Goal: Information Seeking & Learning: Learn about a topic

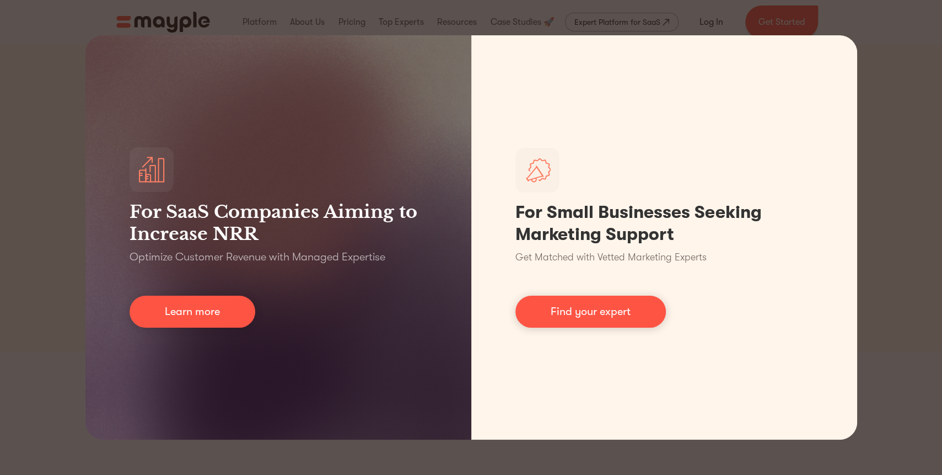
click at [858, 140] on div "For SaaS Companies Aiming to Increase NRR Optimize Customer Revenue with Manage…" at bounding box center [471, 237] width 942 height 475
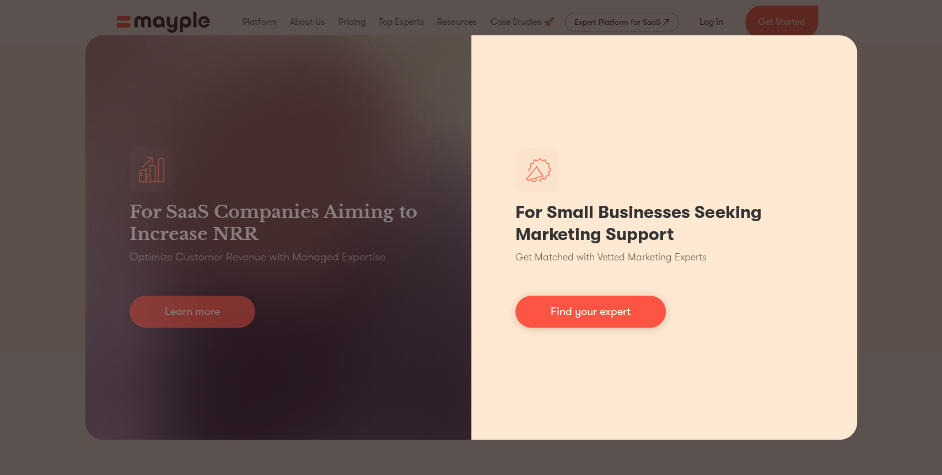
click at [820, 74] on div "For Small Businesses Seeking Marketing Support Get Matched with Vetted Marketin…" at bounding box center [664, 237] width 386 height 404
drag, startPoint x: 832, startPoint y: 74, endPoint x: 839, endPoint y: 76, distance: 7.4
click at [834, 76] on div "For Small Businesses Seeking Marketing Support Get Matched with Vetted Marketin…" at bounding box center [664, 237] width 386 height 404
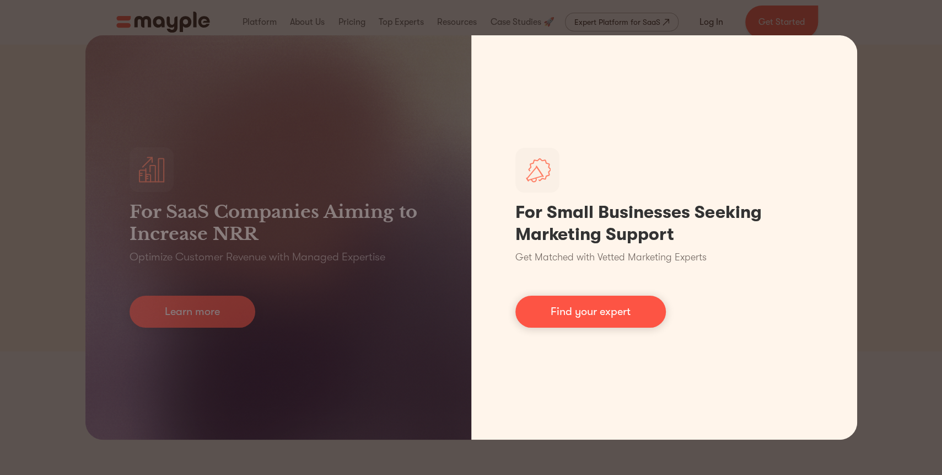
click at [864, 82] on div "For SaaS Companies Aiming to Increase NRR Optimize Customer Revenue with Manage…" at bounding box center [471, 237] width 942 height 475
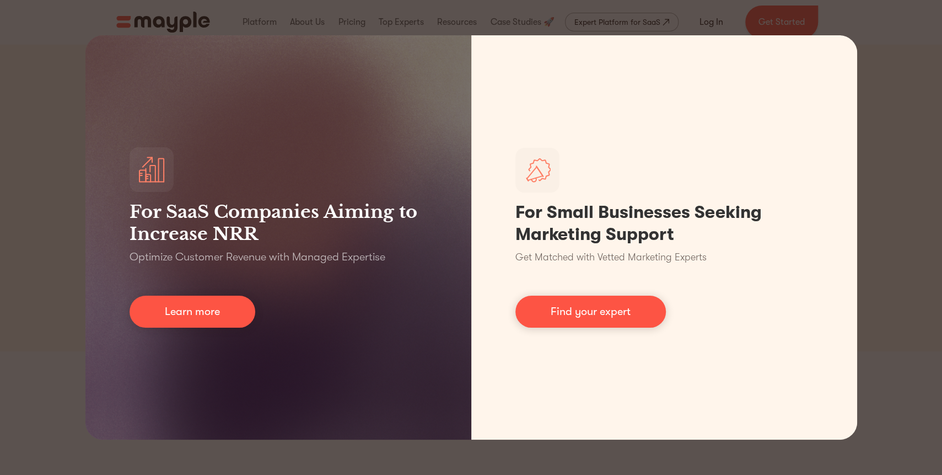
click at [863, 135] on div "For SaaS Companies Aiming to Increase NRR Optimize Customer Revenue with Manage…" at bounding box center [471, 237] width 942 height 475
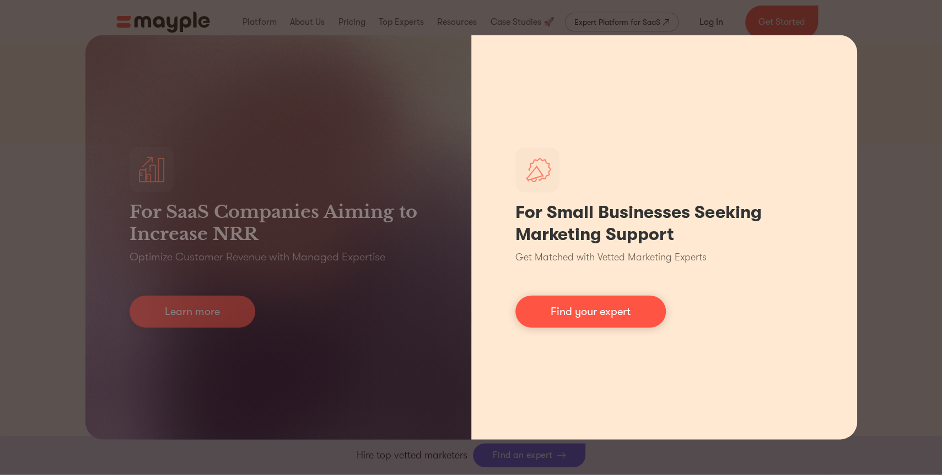
scroll to position [243, 0]
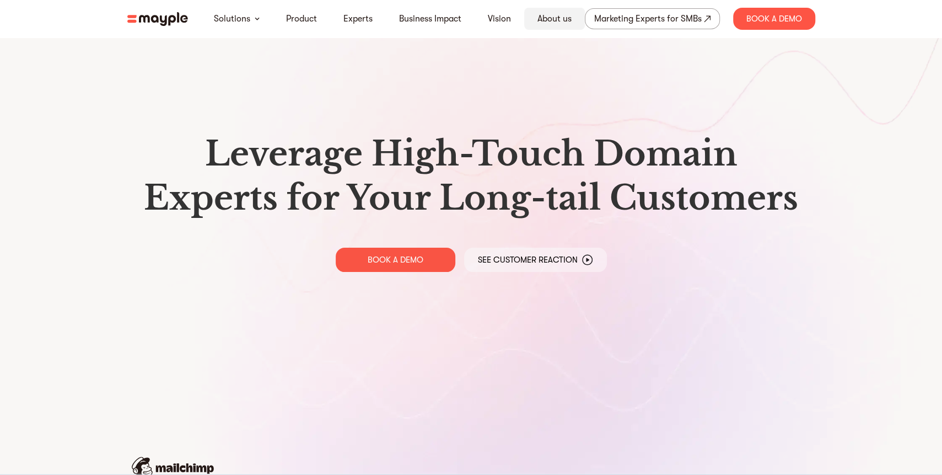
click at [538, 17] on link "About us" at bounding box center [555, 18] width 34 height 13
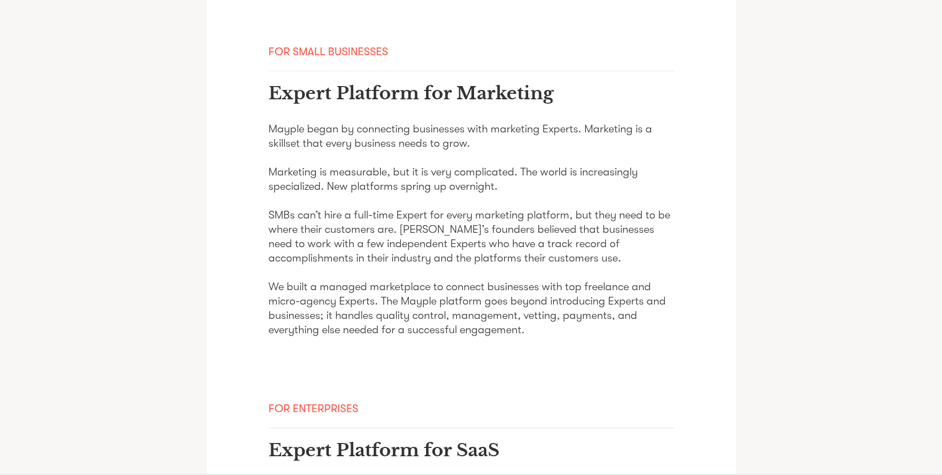
scroll to position [667, 0]
